Goal: Find specific page/section: Find specific page/section

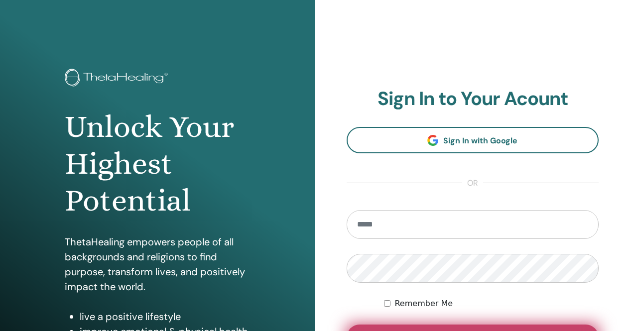
type input "**********"
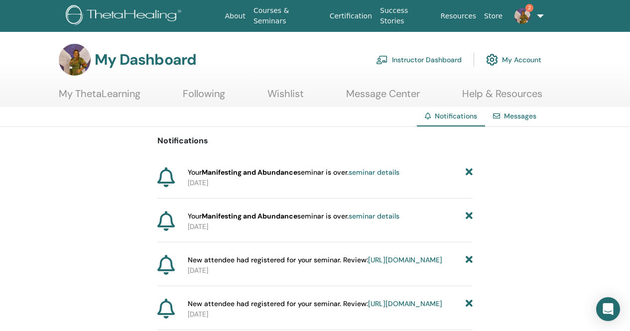
click at [468, 172] on icon at bounding box center [469, 172] width 7 height 10
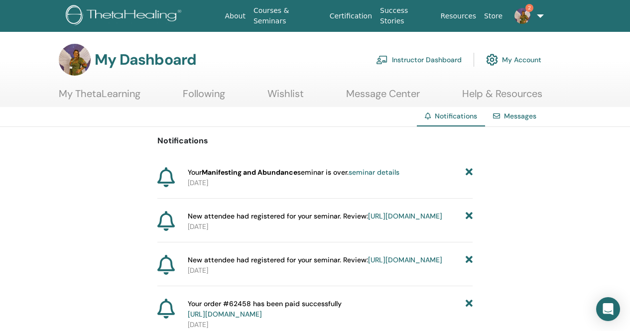
click at [467, 169] on icon at bounding box center [469, 172] width 7 height 10
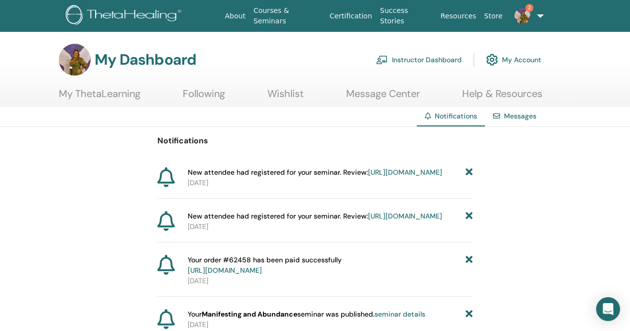
click at [368, 177] on link "[URL][DOMAIN_NAME]" at bounding box center [405, 172] width 74 height 9
